Goal: Task Accomplishment & Management: Use online tool/utility

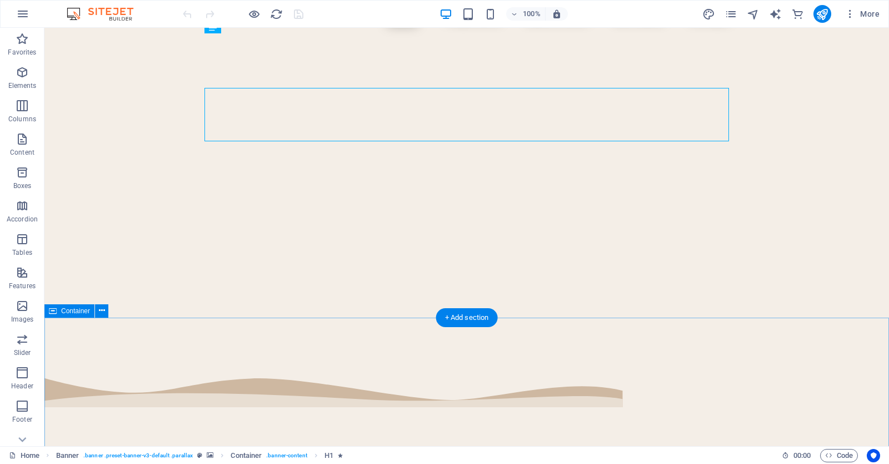
scroll to position [92, 0]
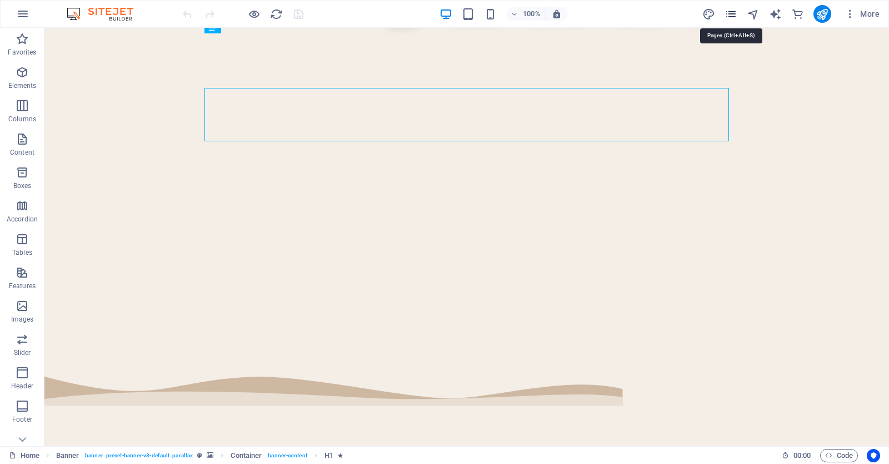
click at [730, 12] on icon "pages" at bounding box center [731, 14] width 13 height 13
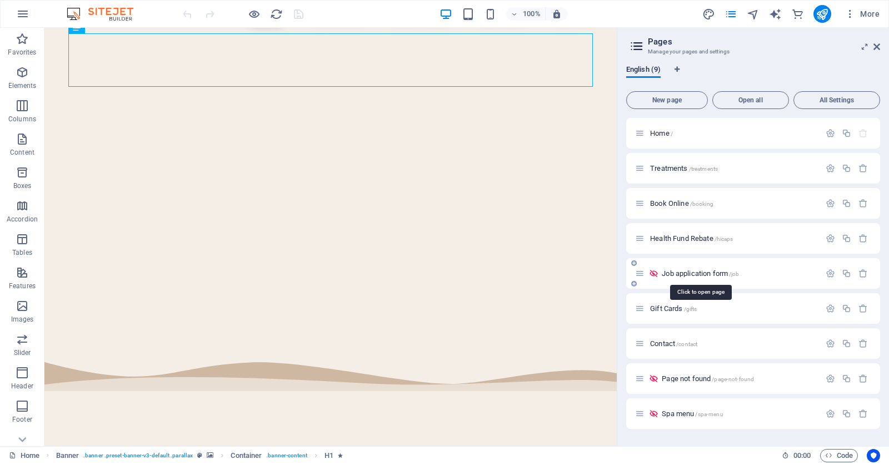
click at [702, 272] on span "Job application form /job" at bounding box center [700, 273] width 77 height 8
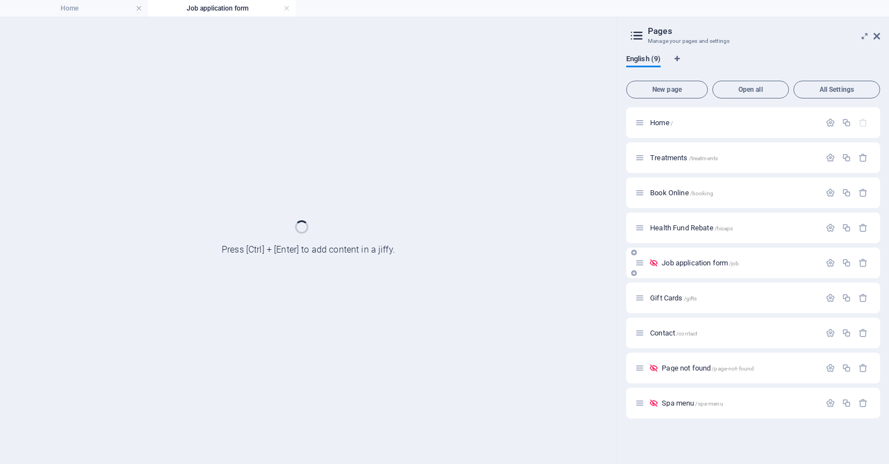
scroll to position [0, 0]
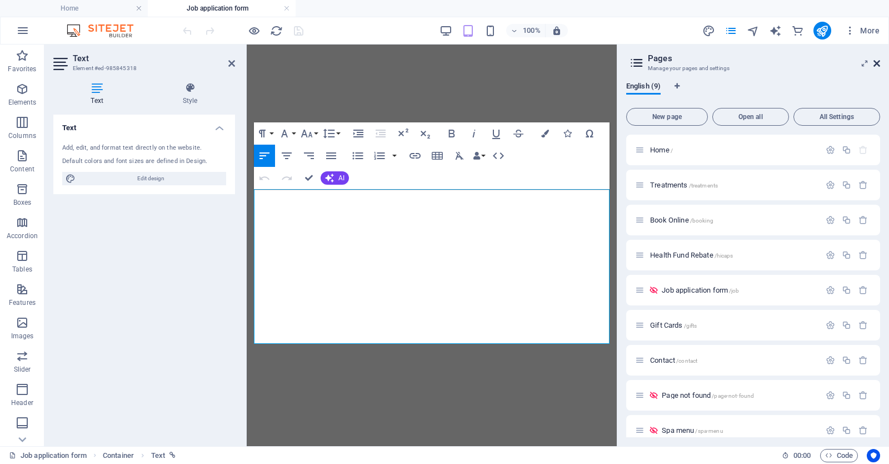
click at [876, 61] on icon at bounding box center [877, 63] width 7 height 9
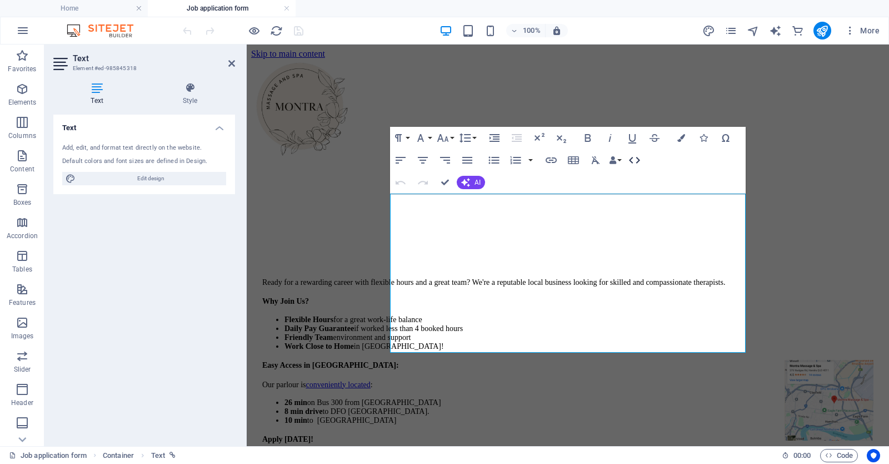
click at [633, 161] on icon "button" at bounding box center [634, 159] width 13 height 13
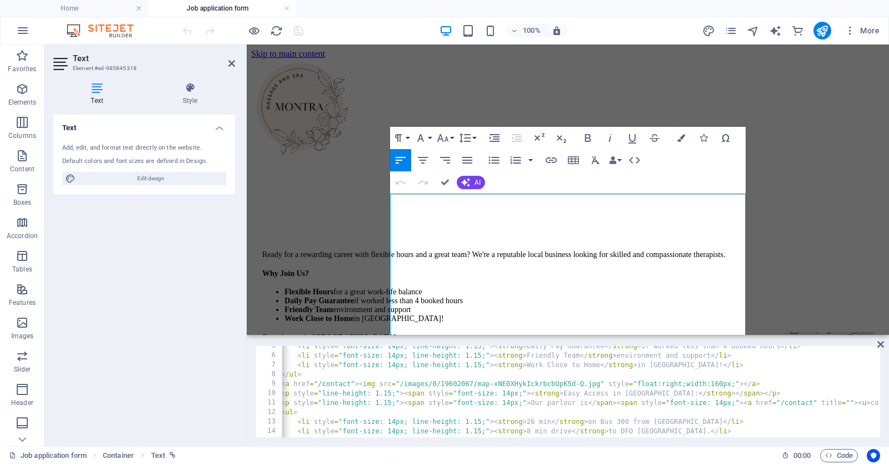
scroll to position [0, 3]
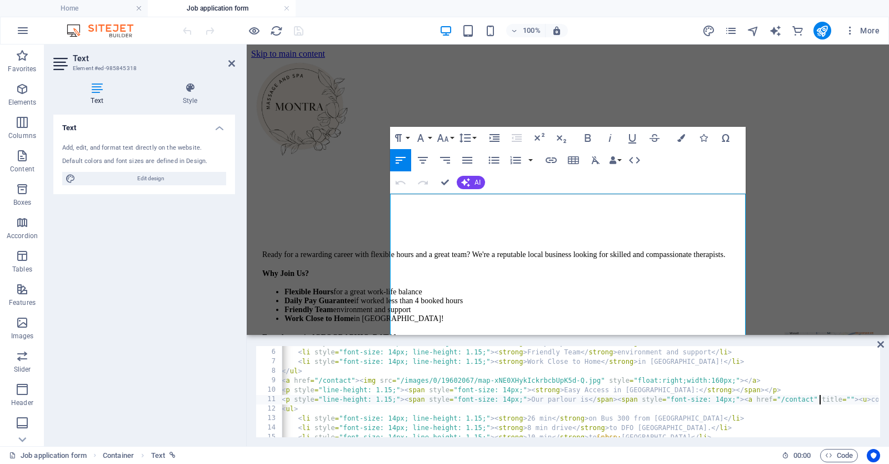
click at [818, 397] on div "< li style = "font-size: 14px; line-height: 1.15;" > < strong > Daily Pay Guara…" at bounding box center [741, 392] width 922 height 108
click at [353, 377] on div "< li style = "font-size: 14px; line-height: 1.15;" > < strong > Daily Pay Guara…" at bounding box center [763, 392] width 966 height 108
type textarea "<a href="/contact#ed-960697941"><img src="/images/0/19602067/map-xNE0XHykIckrbc…"
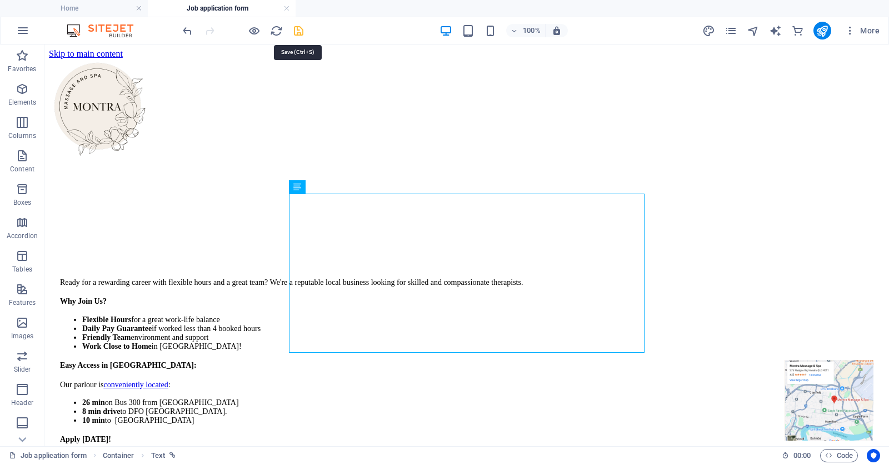
click at [299, 30] on icon "save" at bounding box center [298, 30] width 13 height 13
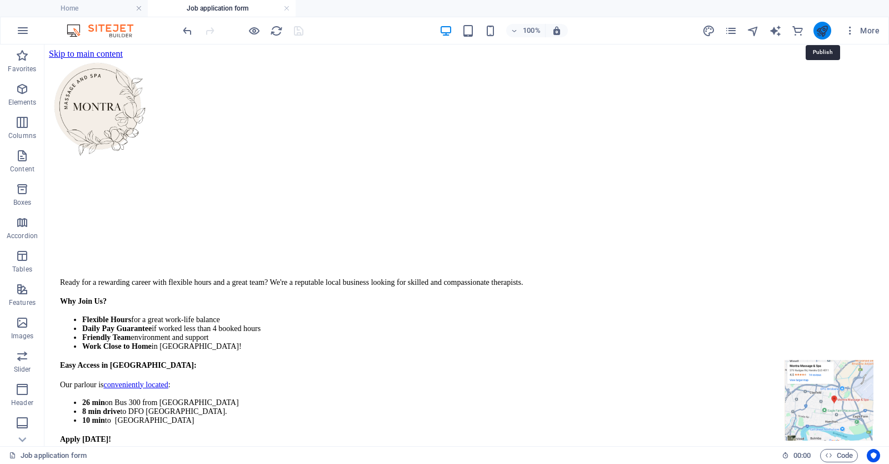
click at [822, 31] on icon "publish" at bounding box center [822, 30] width 13 height 13
